Goal: Task Accomplishment & Management: Complete application form

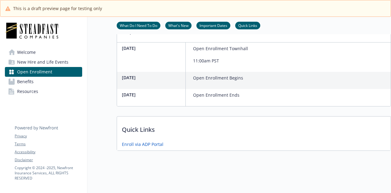
scroll to position [221, 0]
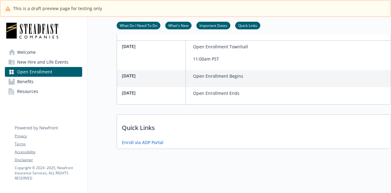
click at [52, 84] on link "Benefits" at bounding box center [43, 82] width 77 height 10
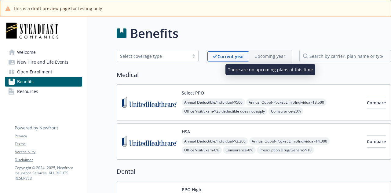
click at [278, 54] on p "Upcoming year" at bounding box center [269, 56] width 31 height 6
